Goal: Obtain resource: Find contact information

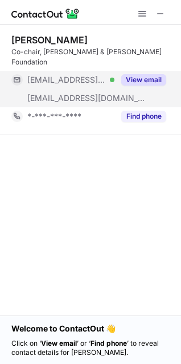
click at [126, 74] on button "View email" at bounding box center [144, 79] width 45 height 11
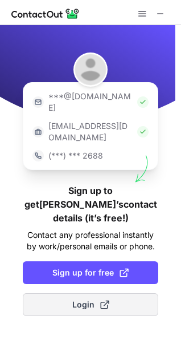
click at [100, 300] on span at bounding box center [104, 304] width 9 height 9
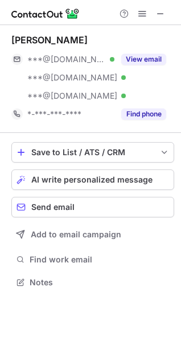
scroll to position [274, 181]
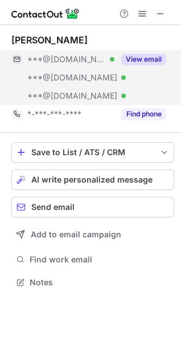
click at [134, 63] on button "View email" at bounding box center [144, 59] width 45 height 11
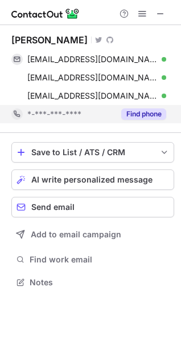
click at [145, 107] on div "Find phone" at bounding box center [141, 114] width 52 height 18
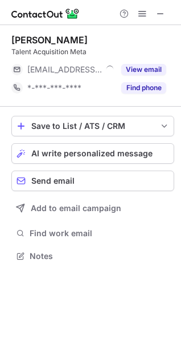
scroll to position [5, 5]
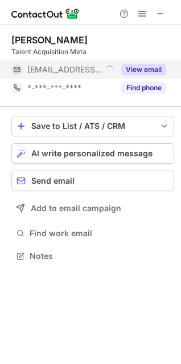
click at [153, 67] on button "View email" at bounding box center [144, 69] width 45 height 11
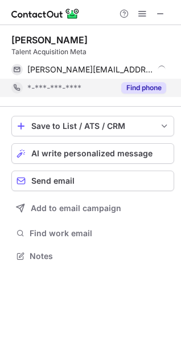
click at [139, 95] on div "Find phone" at bounding box center [141, 88] width 52 height 18
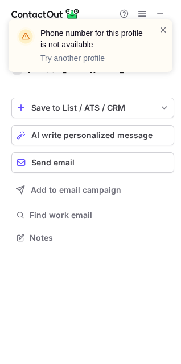
scroll to position [229, 181]
drag, startPoint x: 164, startPoint y: 22, endPoint x: 160, endPoint y: 28, distance: 7.8
click at [160, 28] on div "Phone number for this profile is not available Try another profile" at bounding box center [91, 45] width 164 height 52
click at [160, 28] on span at bounding box center [163, 29] width 9 height 11
